Goal: Transaction & Acquisition: Purchase product/service

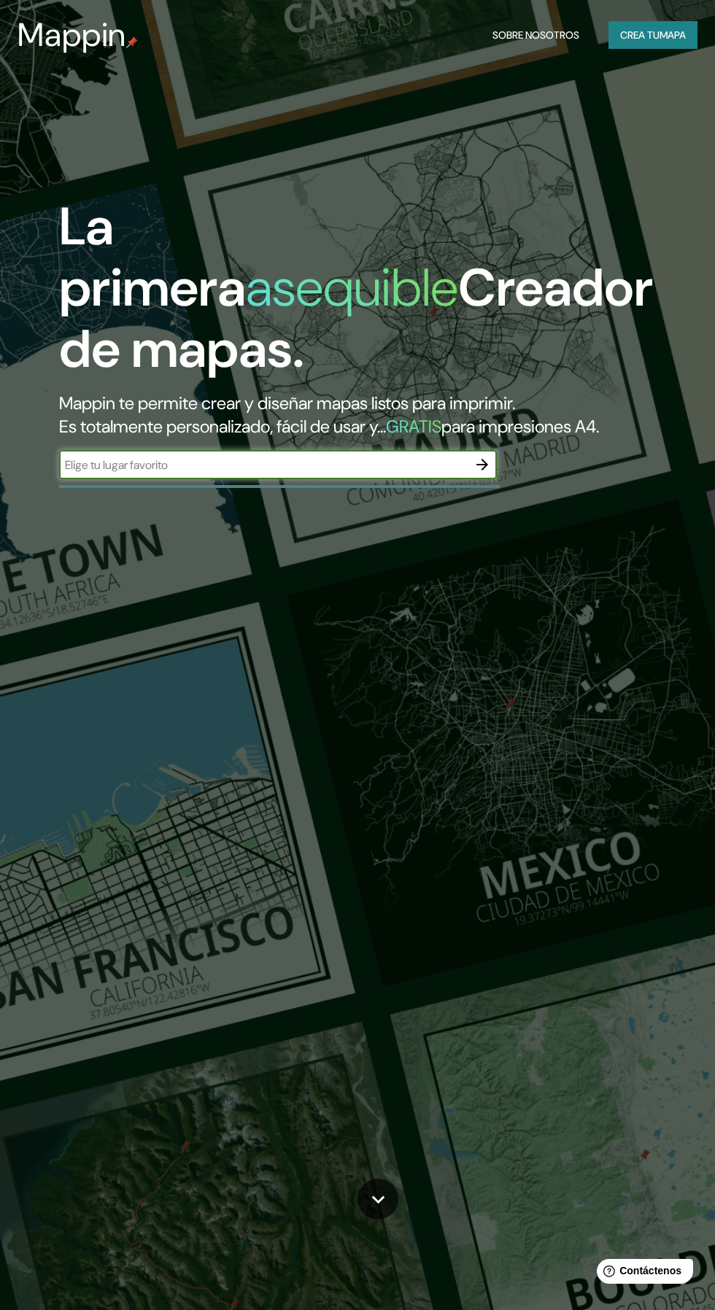
click at [242, 473] on input "text" at bounding box center [263, 464] width 408 height 17
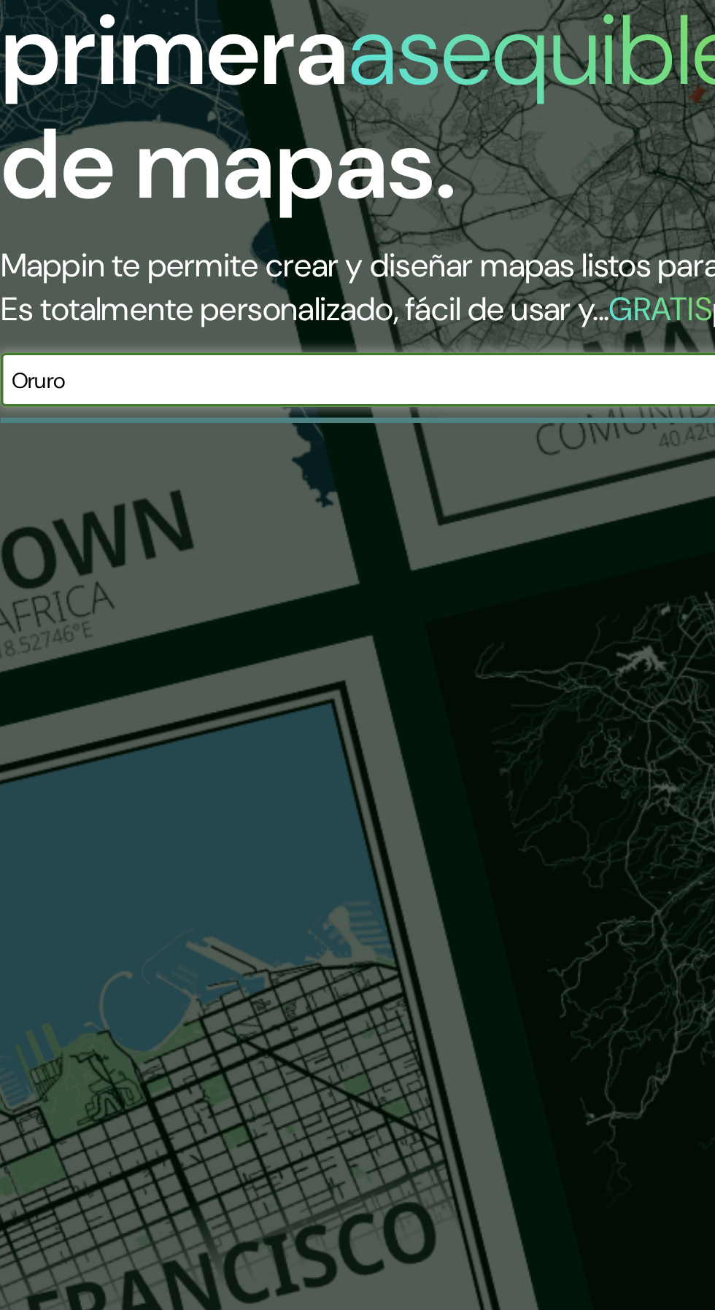
type input "Oruro [GEOGRAPHIC_DATA]"
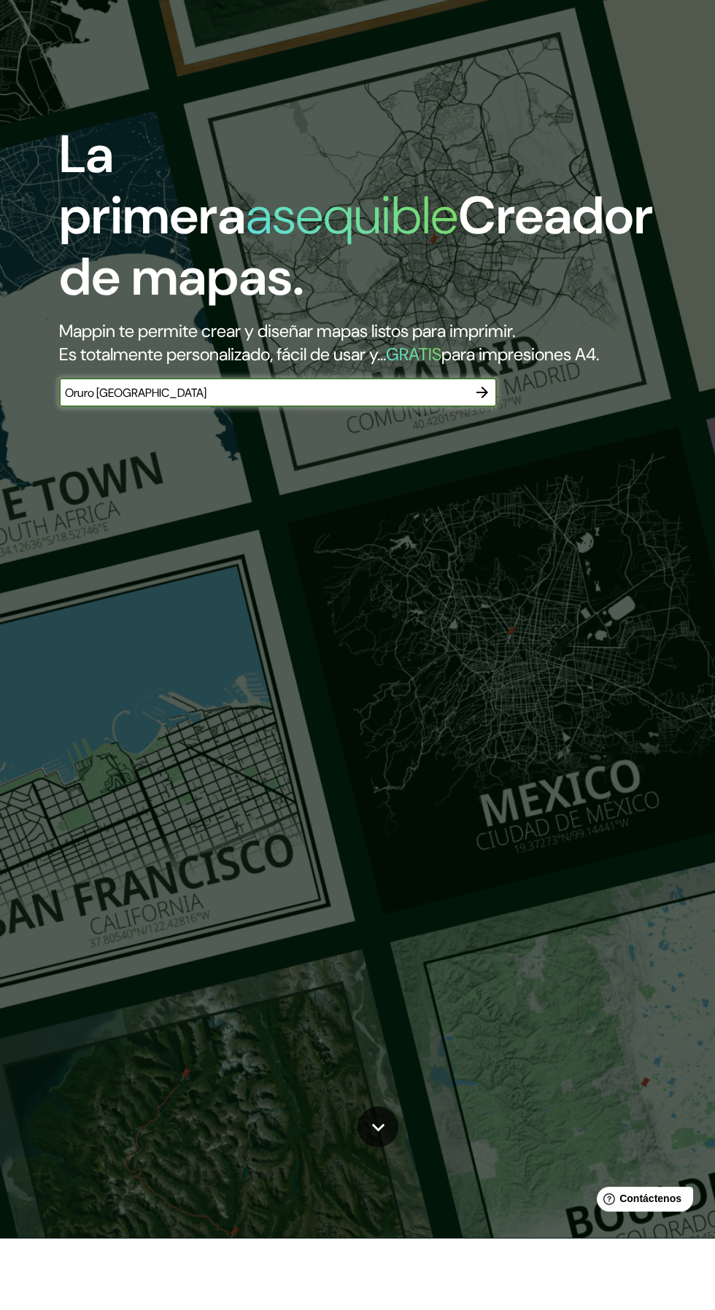
click at [485, 473] on icon "button" at bounding box center [481, 464] width 17 height 17
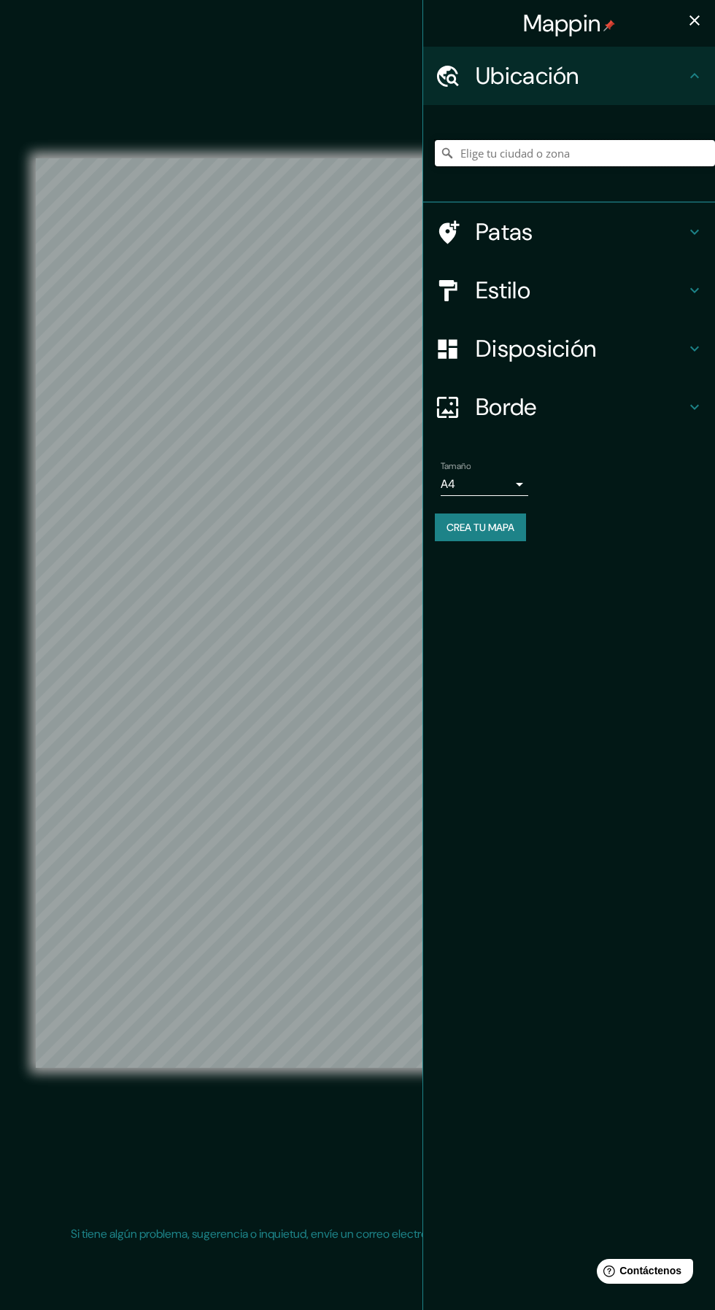
click at [465, 152] on input "Elige tu ciudad o zona" at bounding box center [575, 153] width 280 height 26
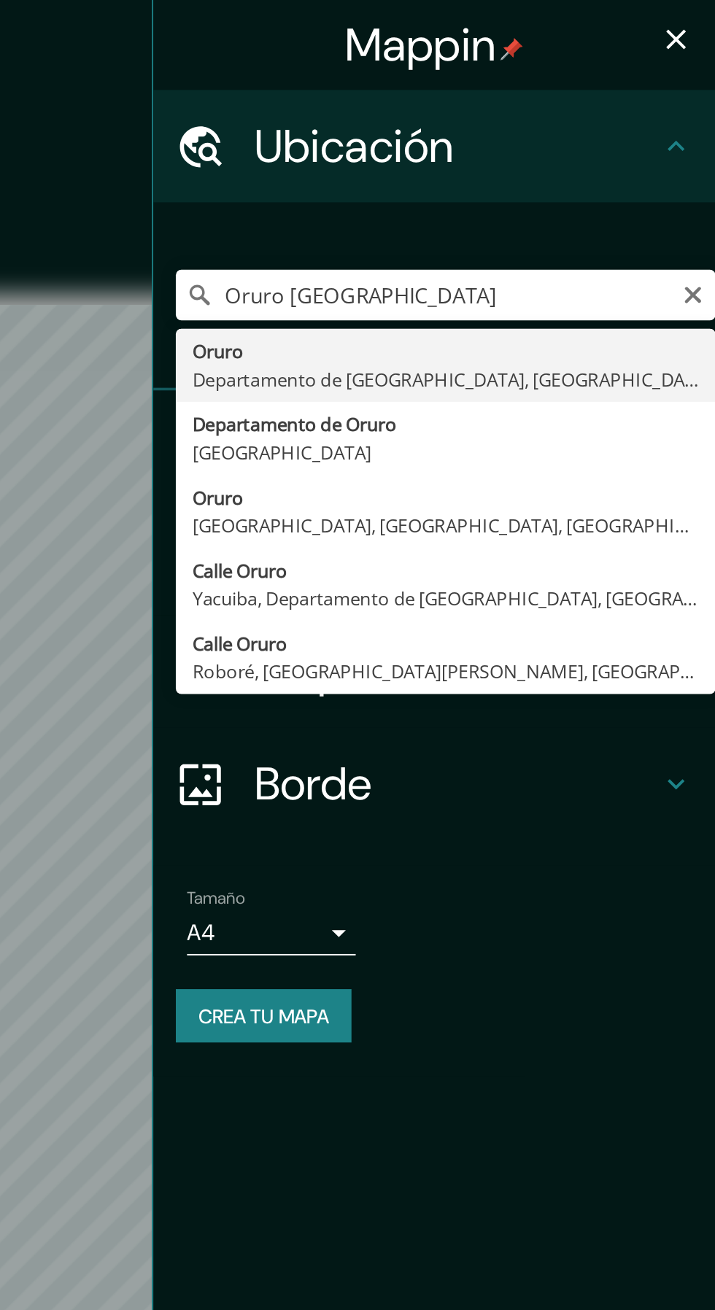
type input "Oruro, Departamento de [GEOGRAPHIC_DATA], [GEOGRAPHIC_DATA]"
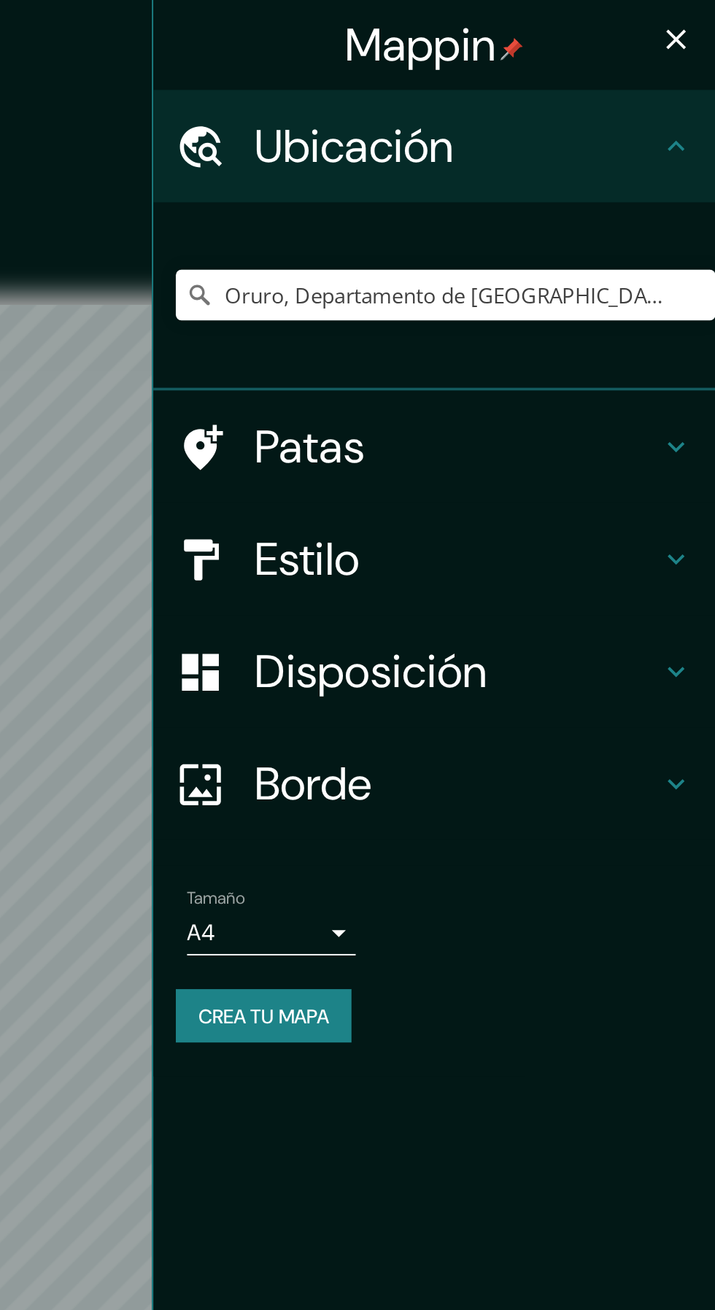
click at [694, 289] on icon at bounding box center [693, 289] width 17 height 17
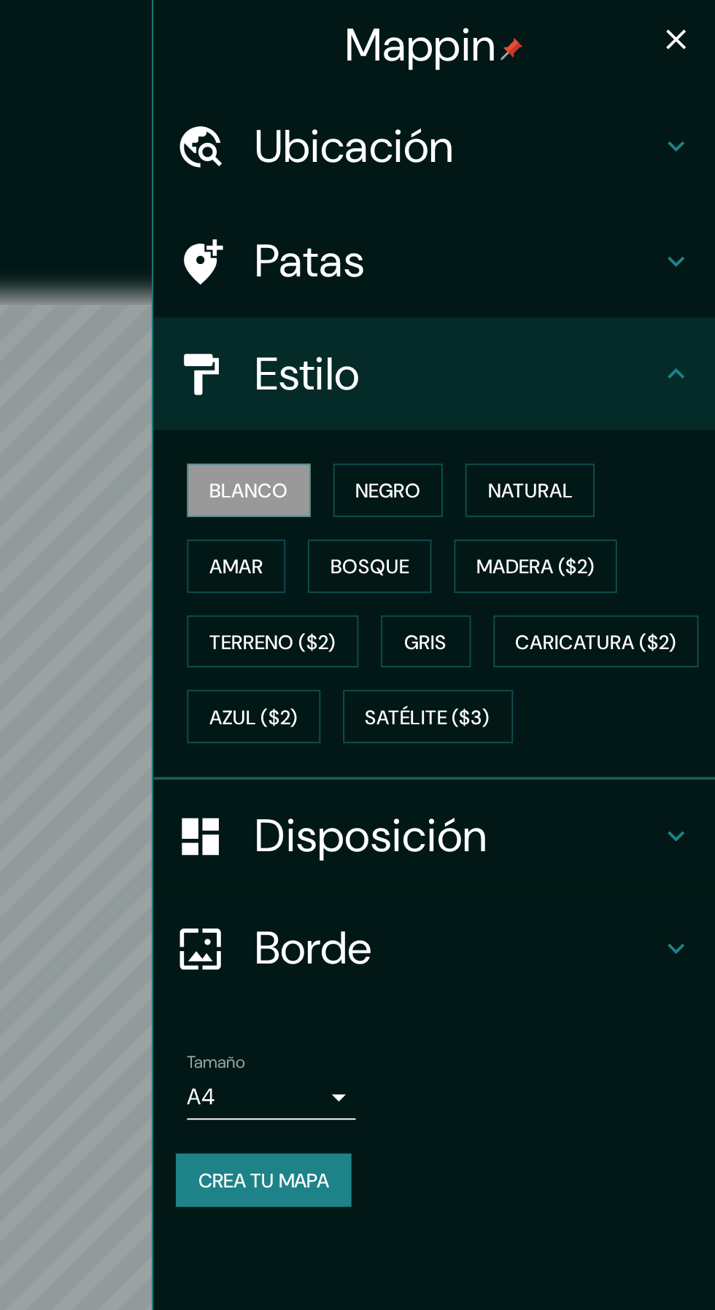
click at [629, 252] on font "Natural" at bounding box center [618, 254] width 44 height 13
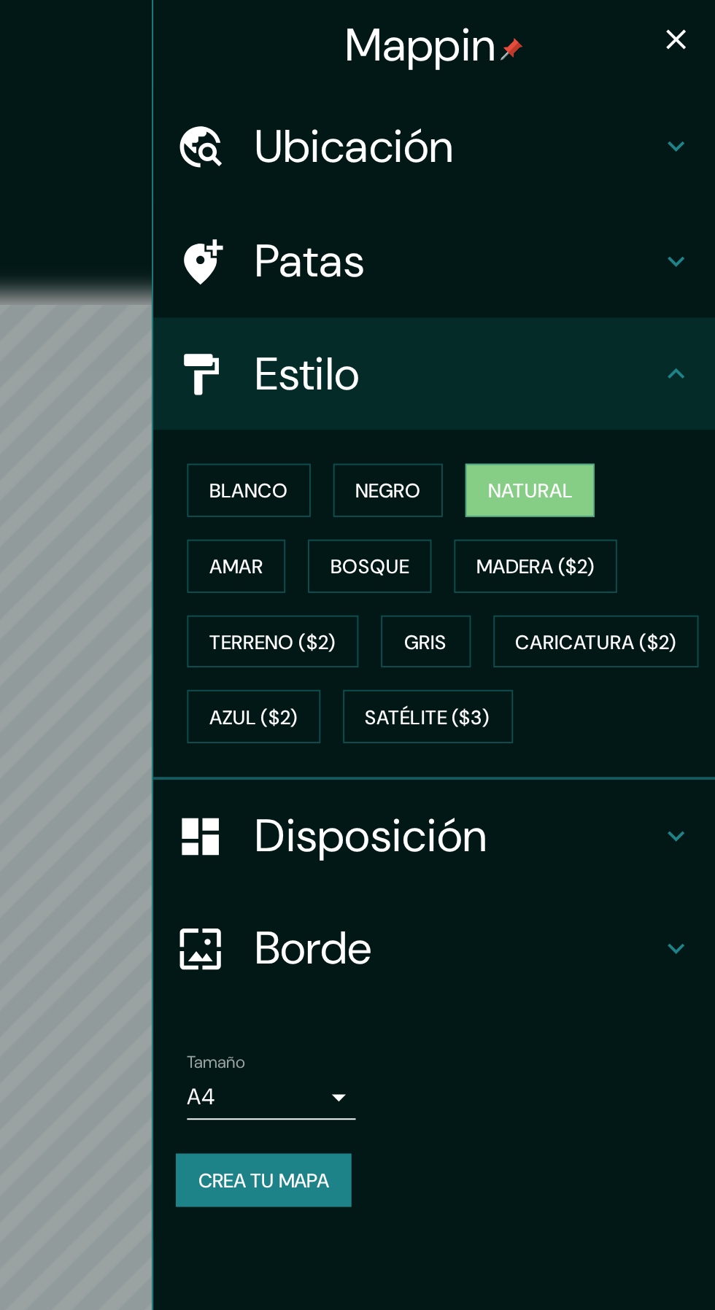
click at [690, 501] on icon at bounding box center [693, 491] width 17 height 17
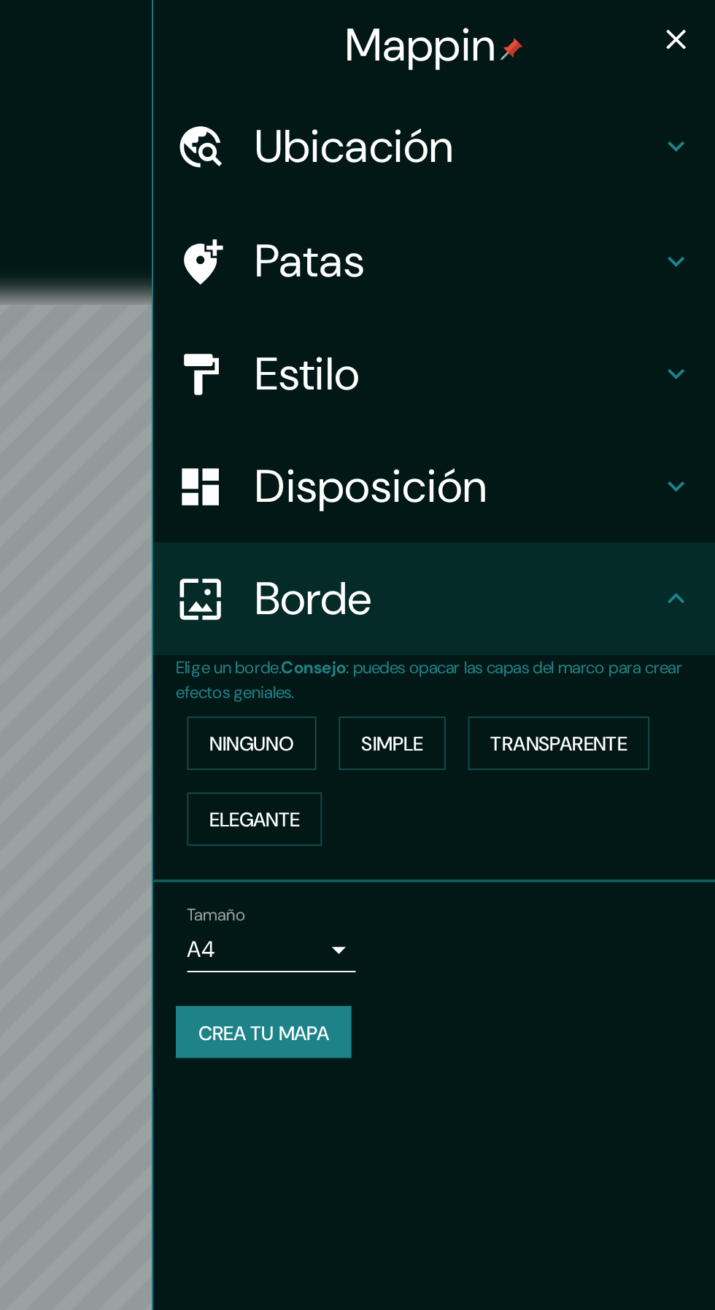
click at [699, 316] on icon at bounding box center [693, 310] width 17 height 17
click at [700, 258] on icon at bounding box center [693, 252] width 17 height 17
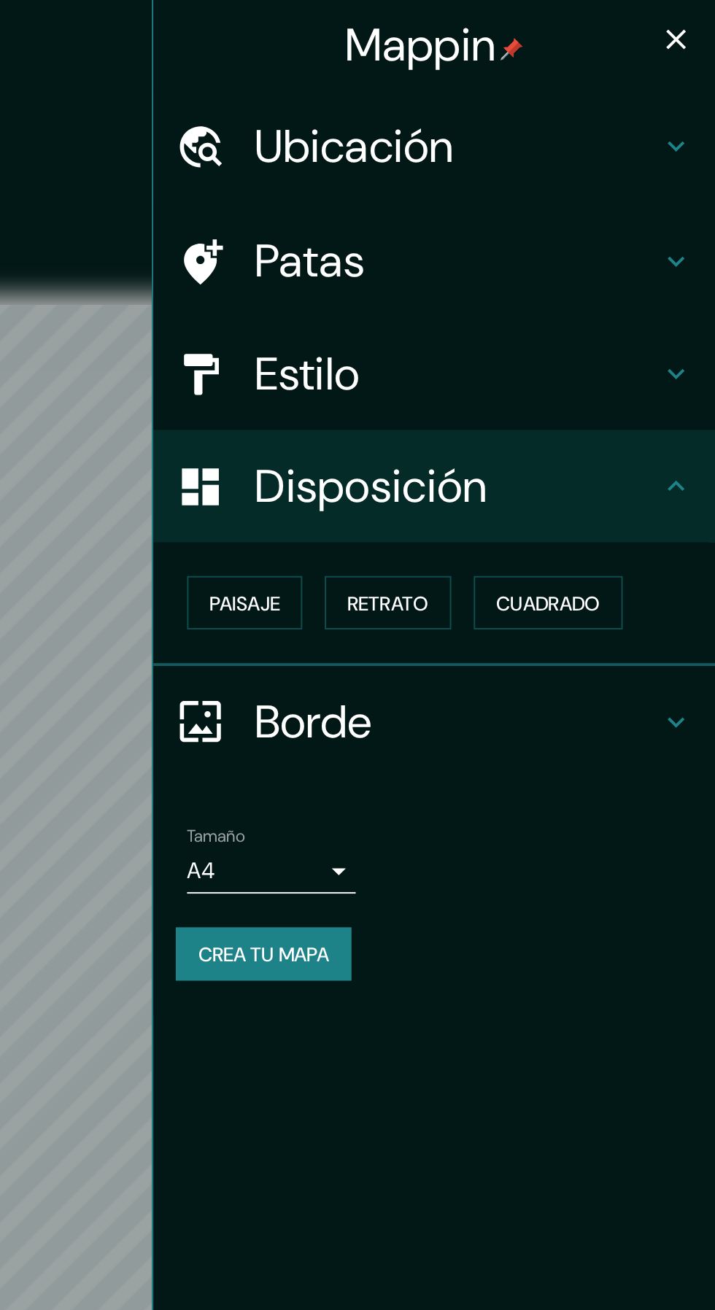
click at [472, 321] on font "Paisaje" at bounding box center [470, 312] width 36 height 19
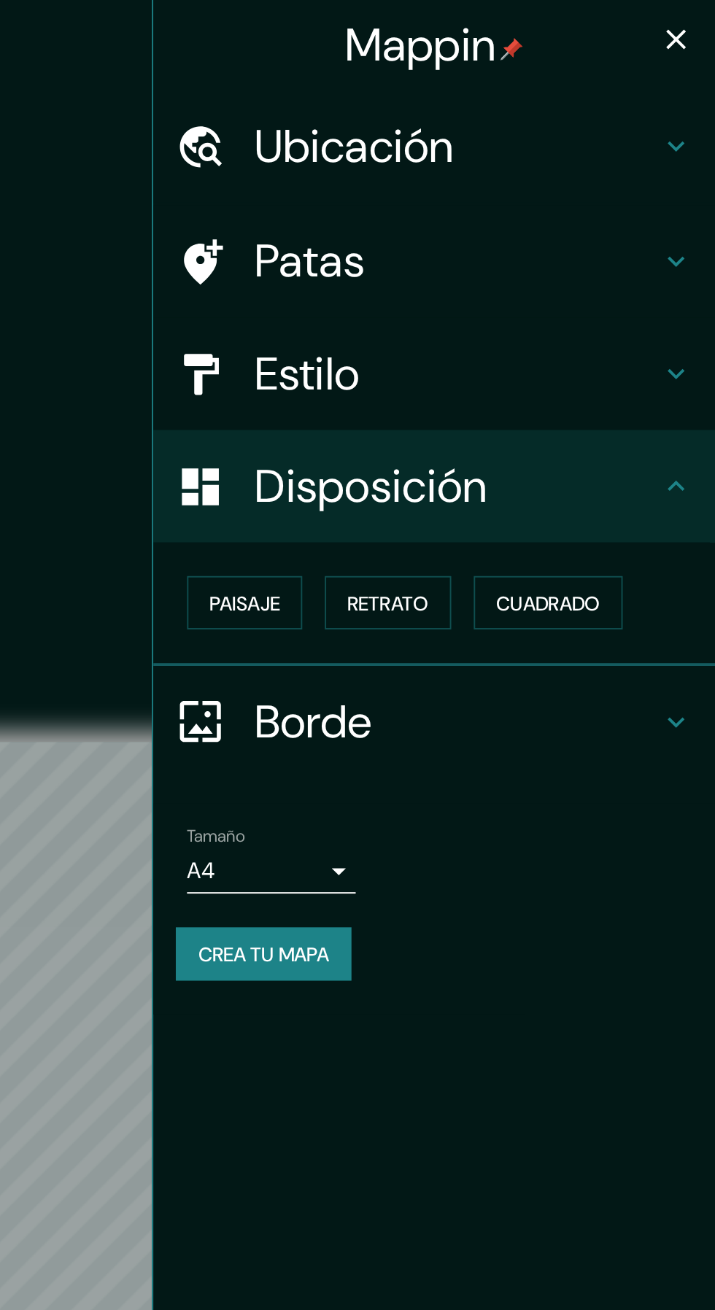
click at [558, 308] on font "Retrato" at bounding box center [545, 312] width 42 height 13
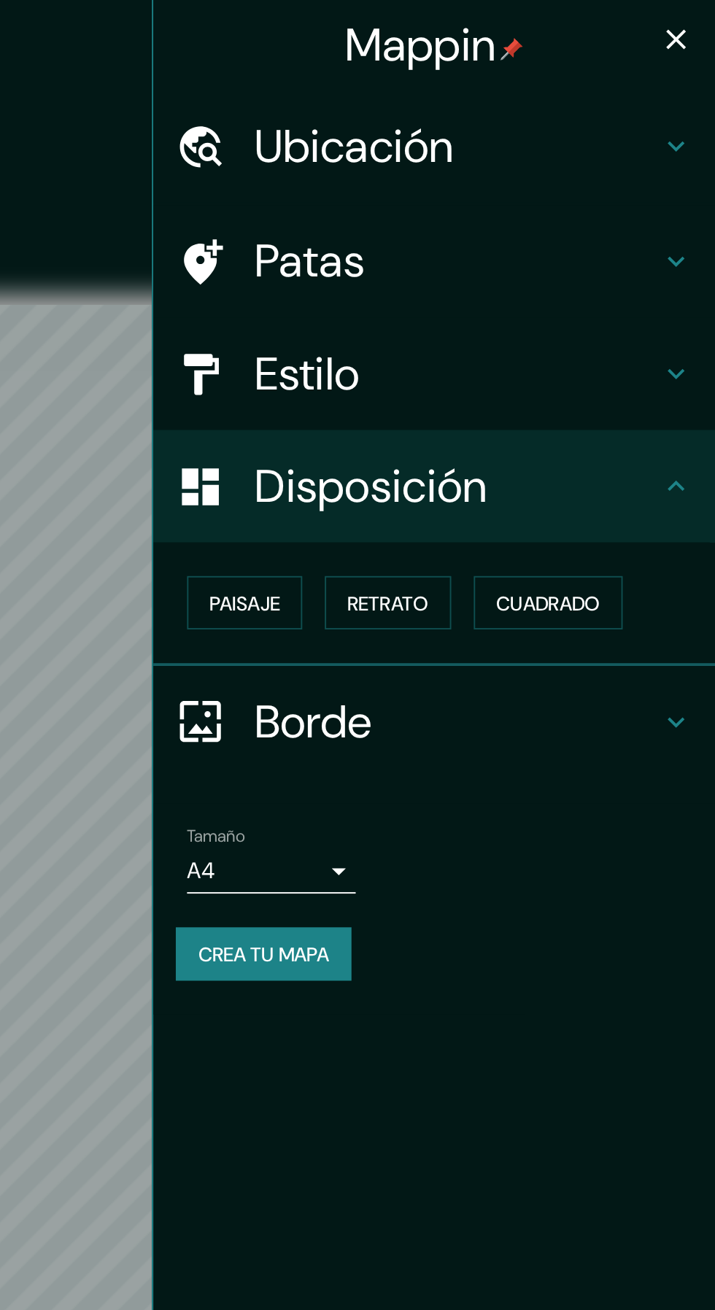
click at [651, 310] on font "Cuadrado" at bounding box center [628, 312] width 54 height 13
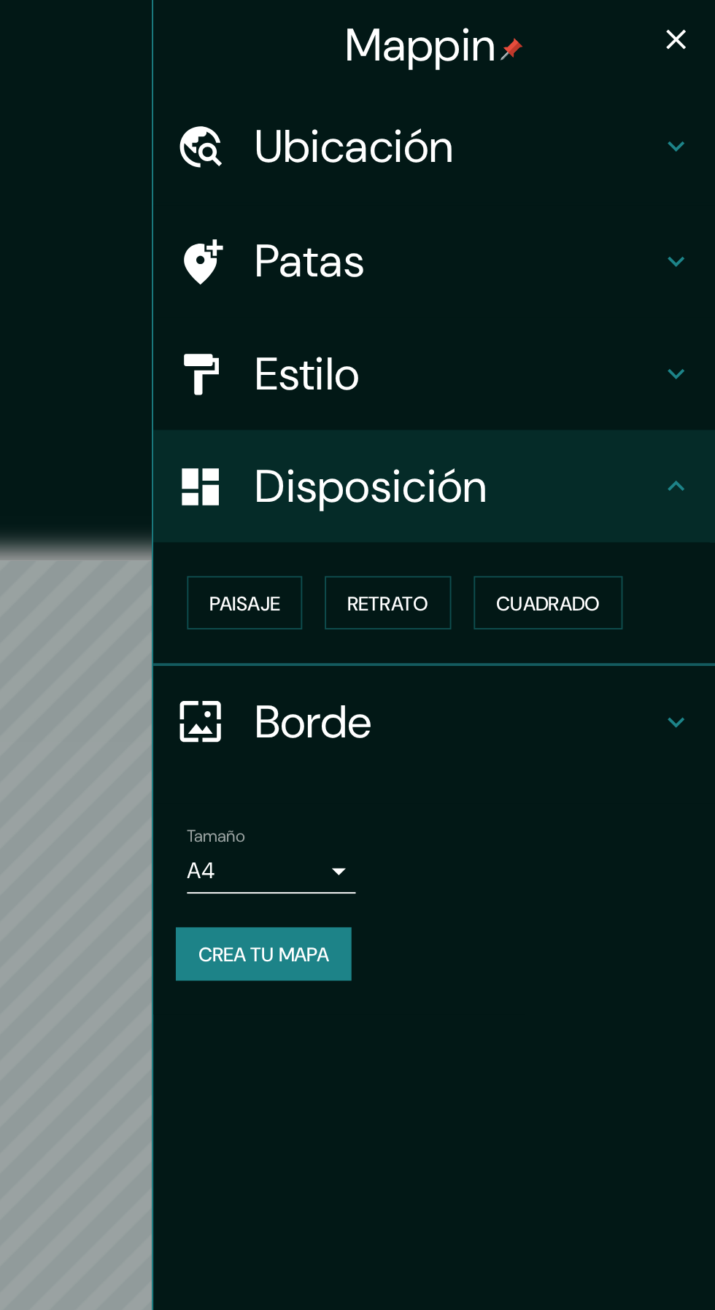
click at [564, 303] on font "Retrato" at bounding box center [545, 312] width 42 height 19
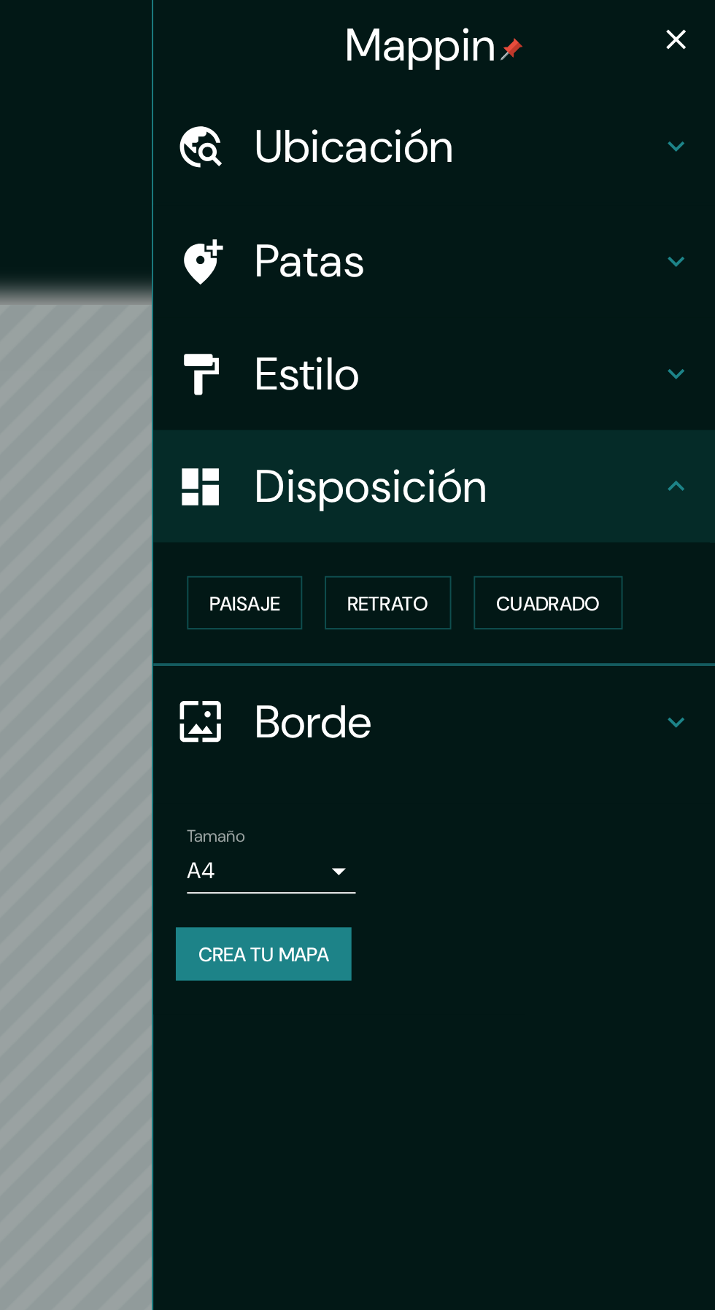
click at [689, 83] on icon at bounding box center [693, 75] width 17 height 17
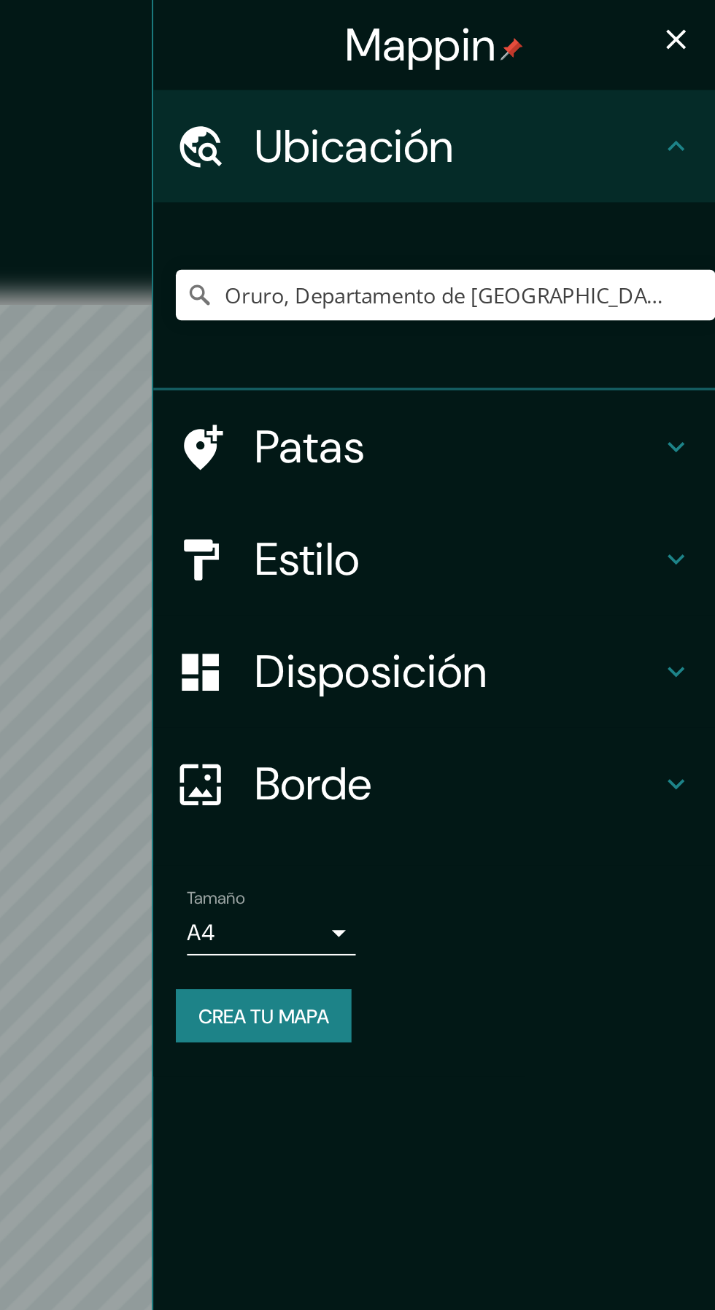
click at [698, 231] on icon at bounding box center [693, 231] width 17 height 17
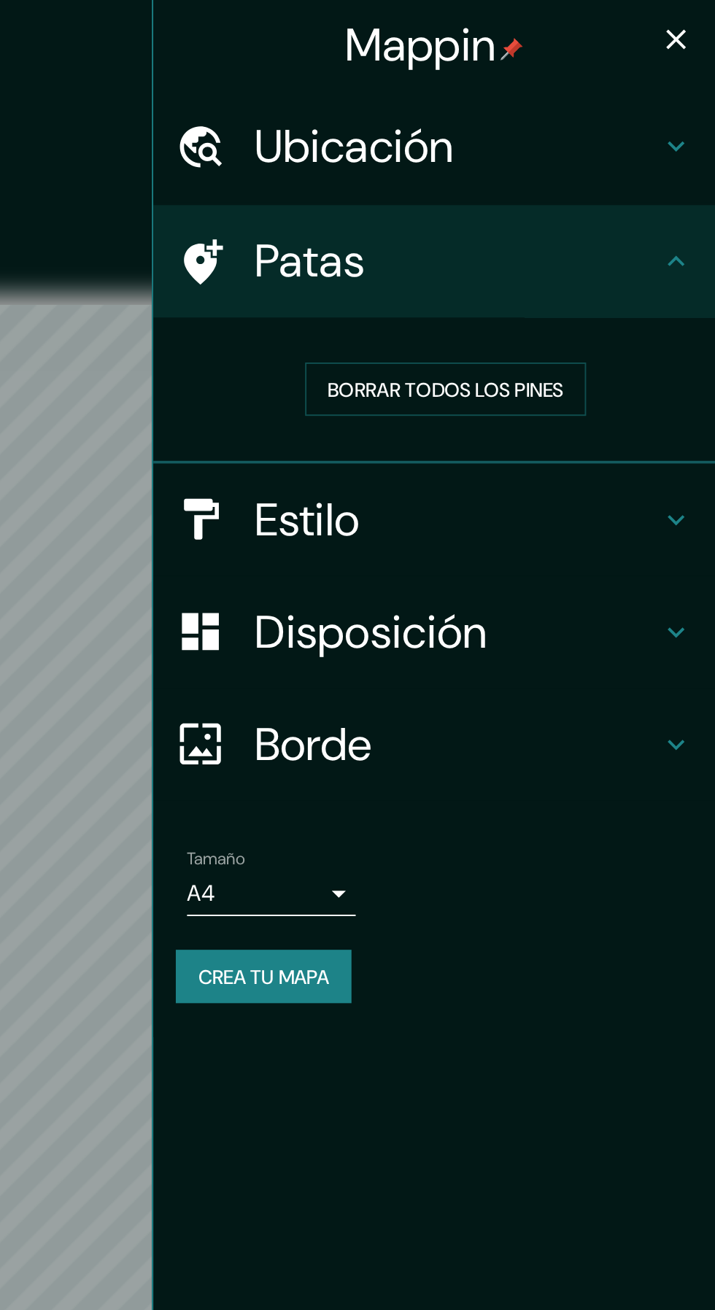
click at [693, 25] on icon "button" at bounding box center [693, 20] width 17 height 17
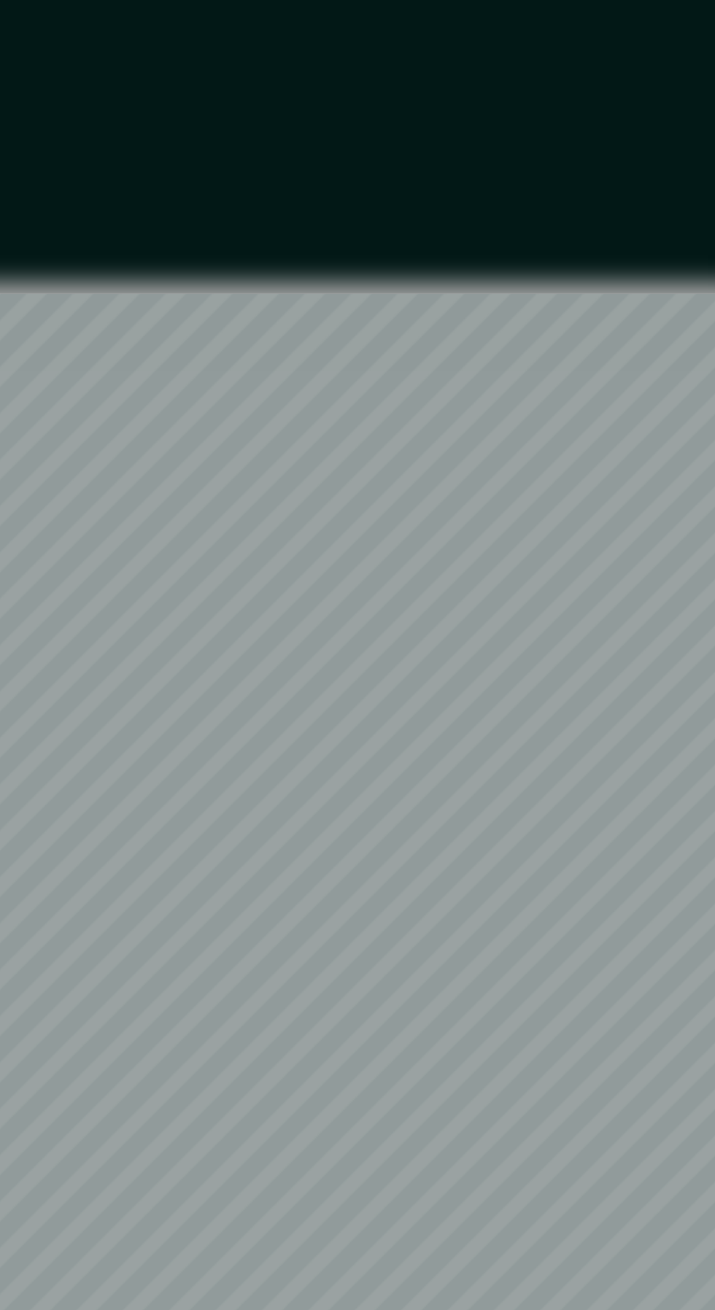
click at [602, 141] on div "© Mapbox © OpenStreetMap Mejorar este mapa" at bounding box center [357, 612] width 643 height 1178
